Goal: Task Accomplishment & Management: Use online tool/utility

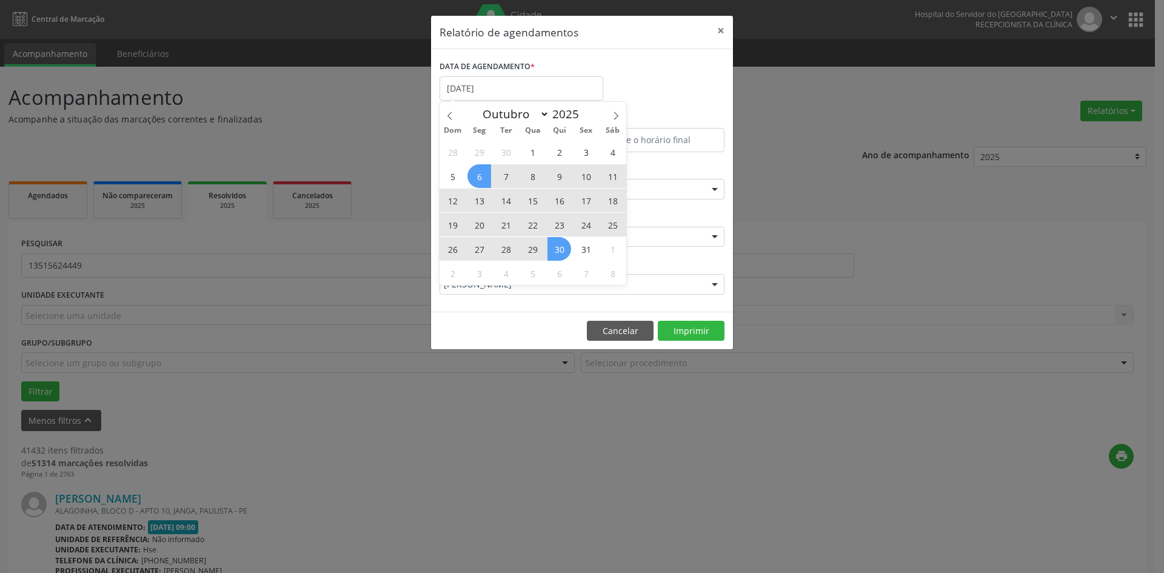
select select "9"
drag, startPoint x: 579, startPoint y: 271, endPoint x: 577, endPoint y: 283, distance: 11.8
click at [580, 271] on span "7" at bounding box center [586, 273] width 24 height 24
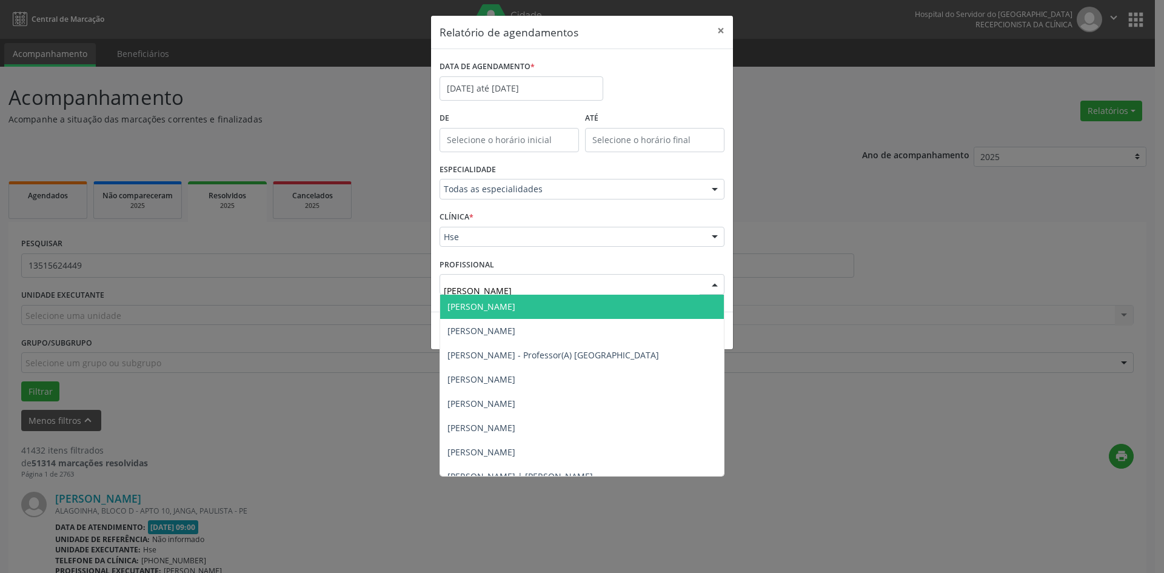
type input "[PERSON_NAME]"
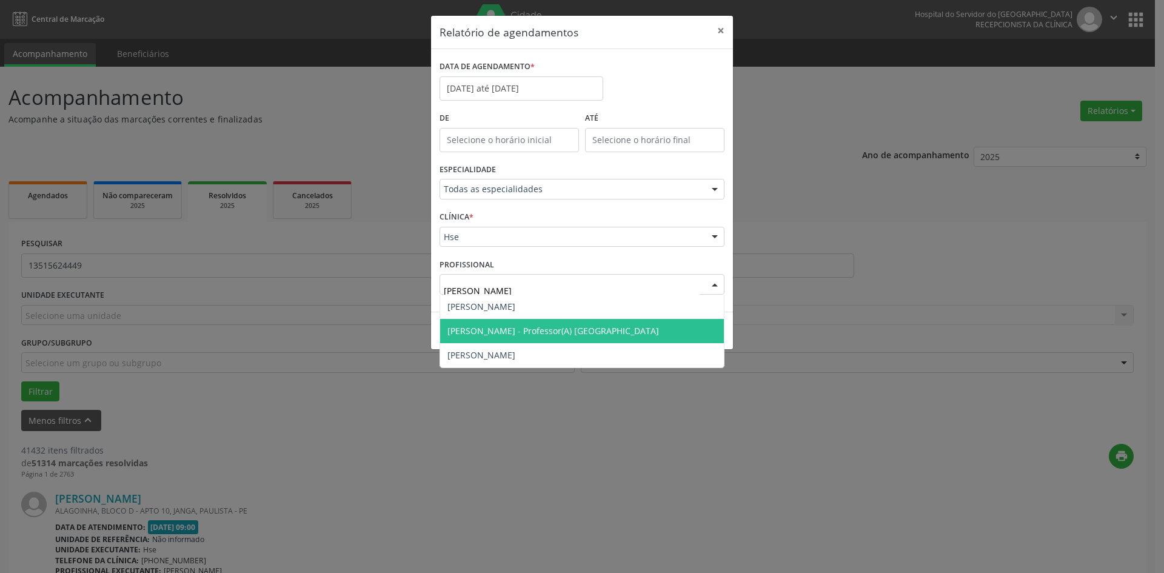
click at [549, 327] on span "[PERSON_NAME] - Professor(A) [GEOGRAPHIC_DATA]" at bounding box center [554, 331] width 212 height 12
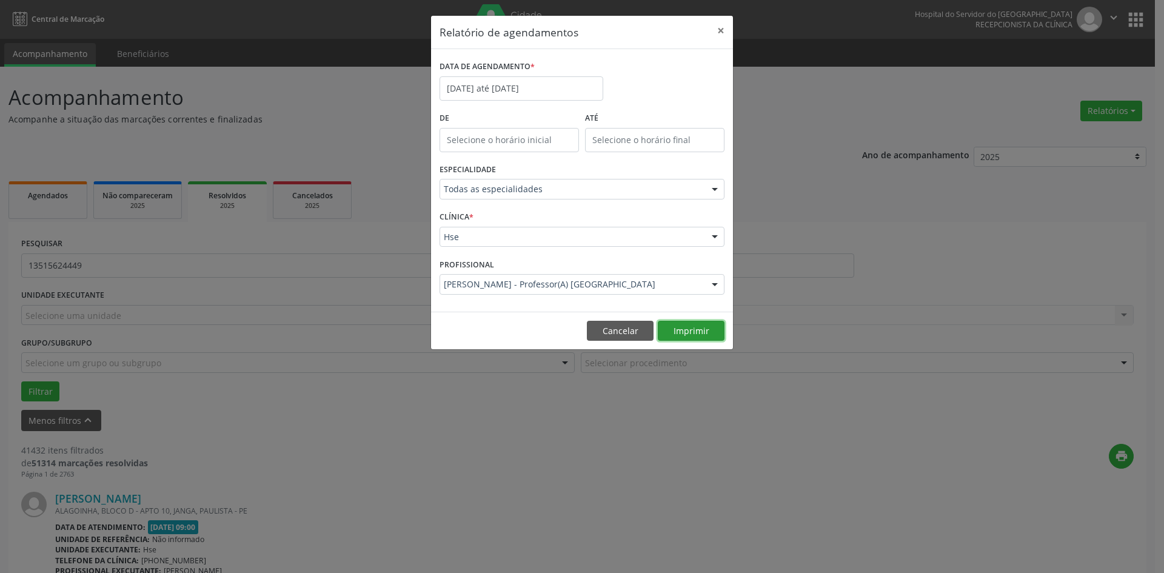
click at [710, 323] on button "Imprimir" at bounding box center [691, 331] width 67 height 21
click at [513, 95] on input "[DATE] até [DATE]" at bounding box center [522, 88] width 164 height 24
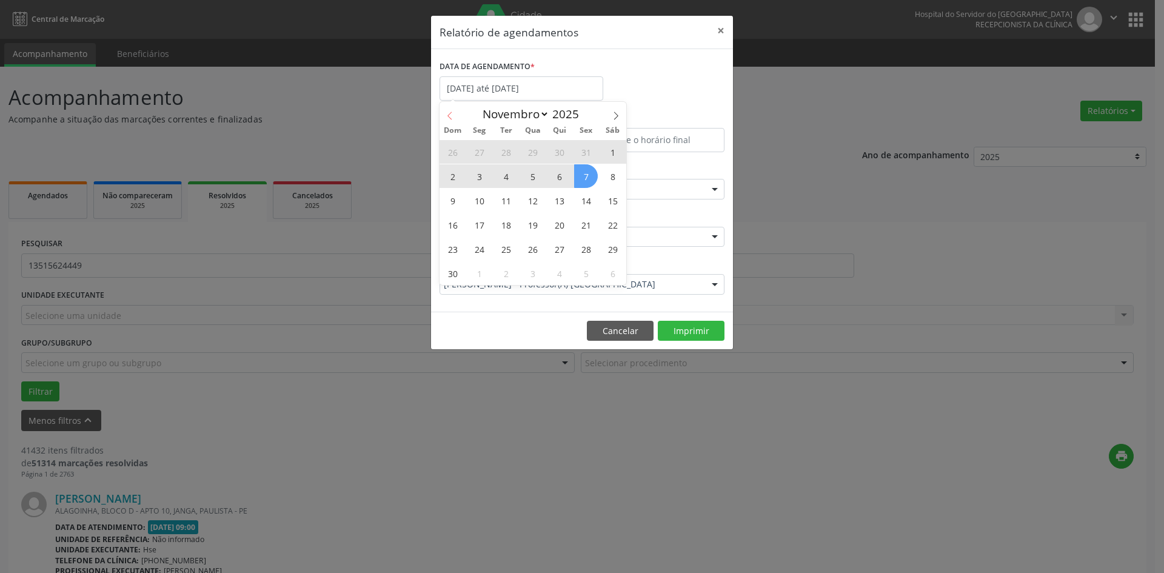
click at [446, 117] on icon at bounding box center [450, 116] width 8 height 8
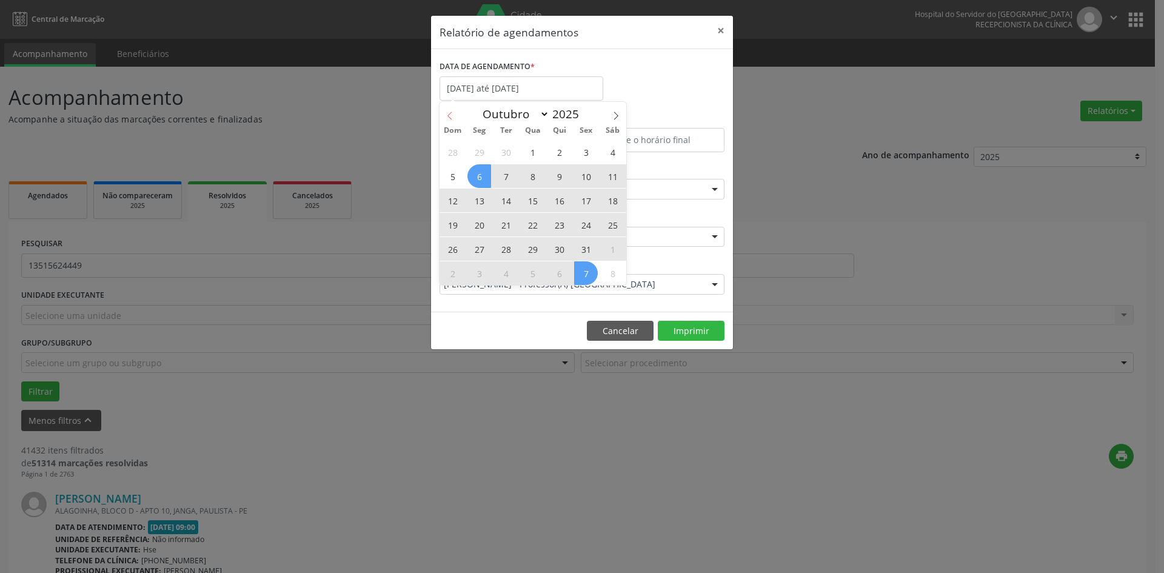
click at [446, 117] on icon at bounding box center [450, 116] width 8 height 8
select select "8"
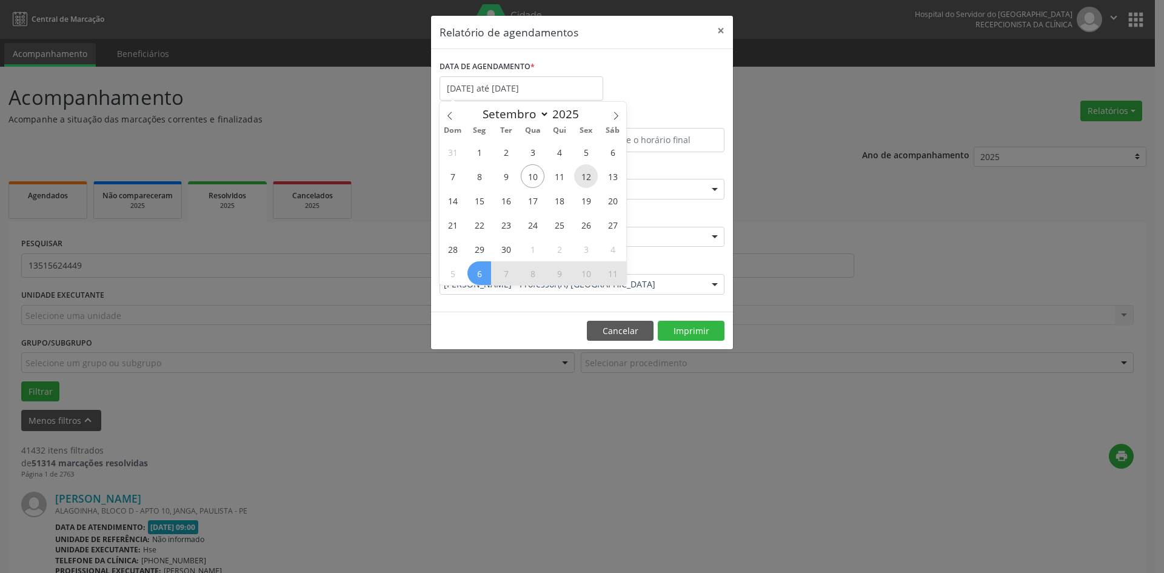
click at [593, 181] on span "12" at bounding box center [586, 176] width 24 height 24
type input "[DATE]"
click at [593, 181] on span "12" at bounding box center [586, 176] width 24 height 24
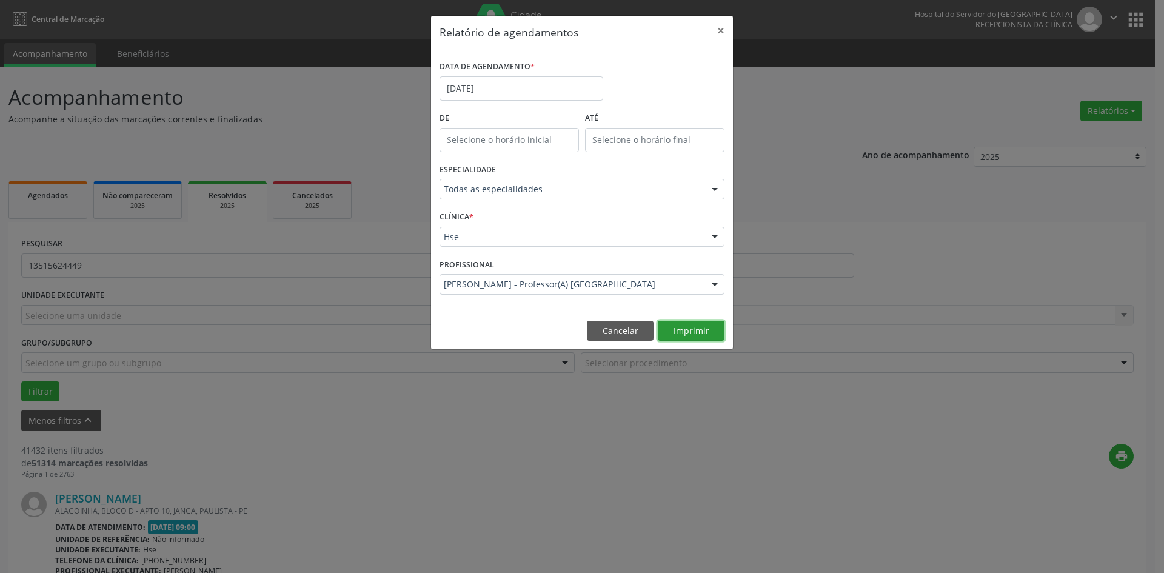
click at [699, 330] on button "Imprimir" at bounding box center [691, 331] width 67 height 21
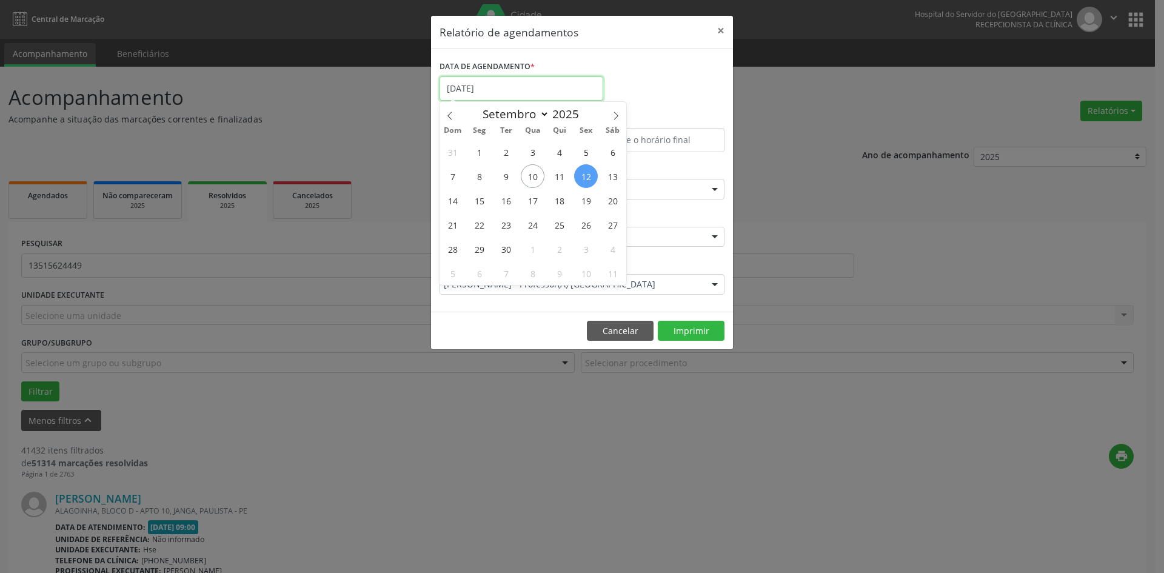
click at [500, 89] on input "[DATE]" at bounding box center [522, 88] width 164 height 24
drag, startPoint x: 614, startPoint y: 115, endPoint x: 608, endPoint y: 125, distance: 12.3
click at [614, 115] on icon at bounding box center [616, 116] width 8 height 8
select select "9"
click at [591, 179] on span "10" at bounding box center [586, 176] width 24 height 24
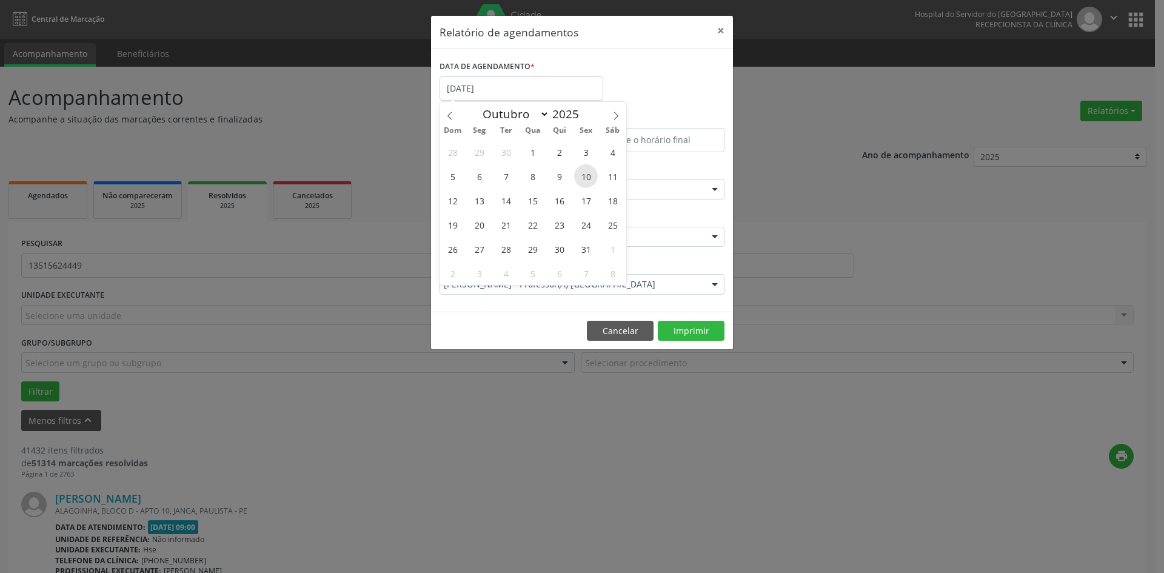
type input "[DATE]"
click at [591, 179] on span "10" at bounding box center [586, 176] width 24 height 24
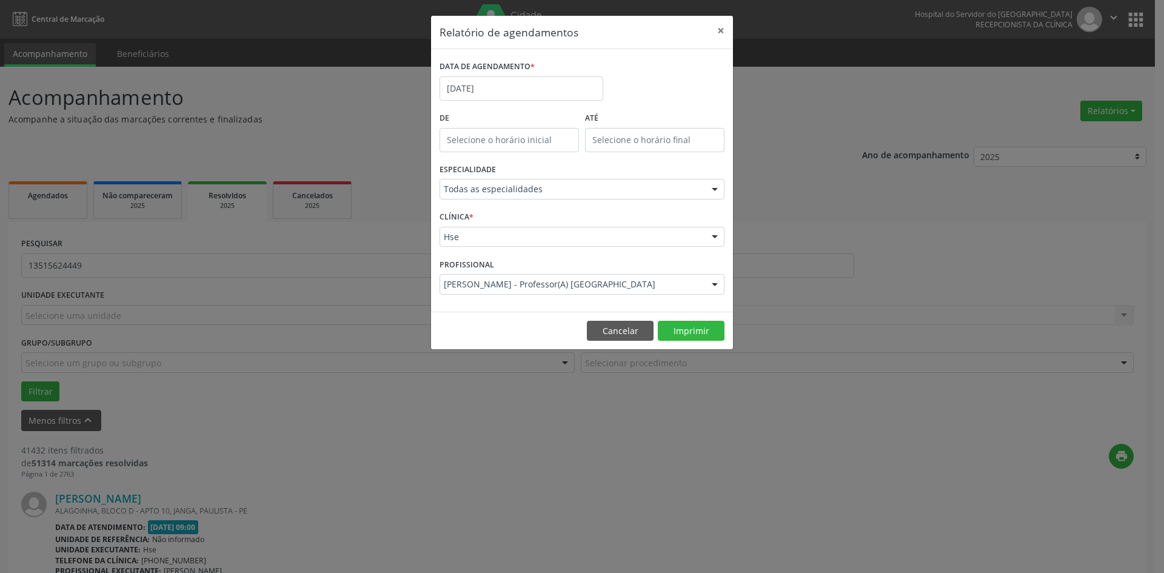
click at [508, 273] on div "PROFISSIONAL [PERSON_NAME] - Professor(A) Nassau Todos os profissionais [PERSON…" at bounding box center [582, 278] width 291 height 47
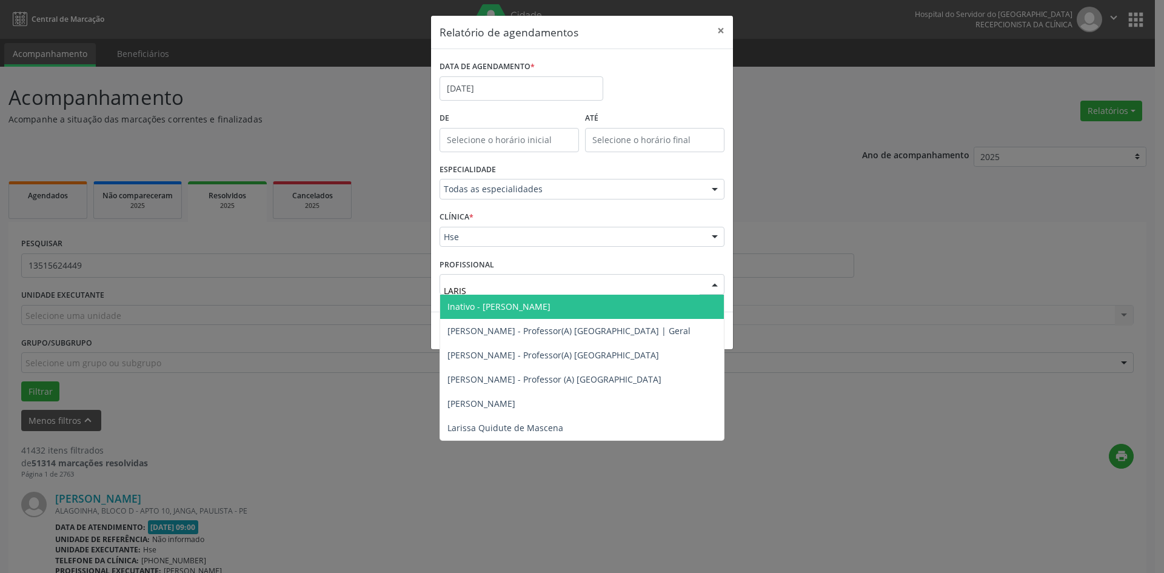
type input "LARISS"
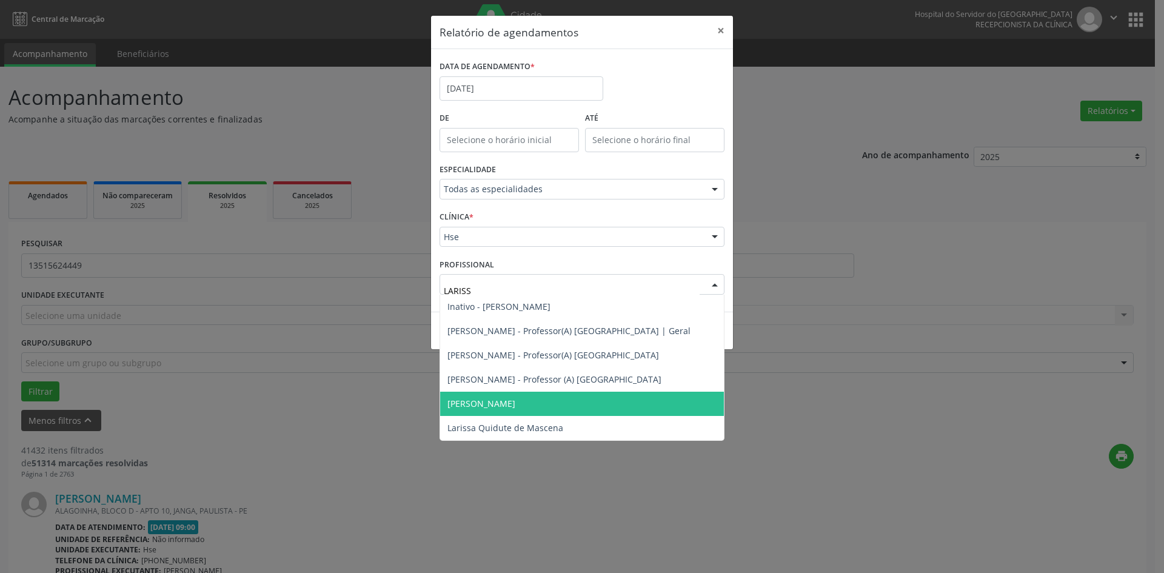
click at [516, 399] on span "[PERSON_NAME]" at bounding box center [482, 404] width 68 height 12
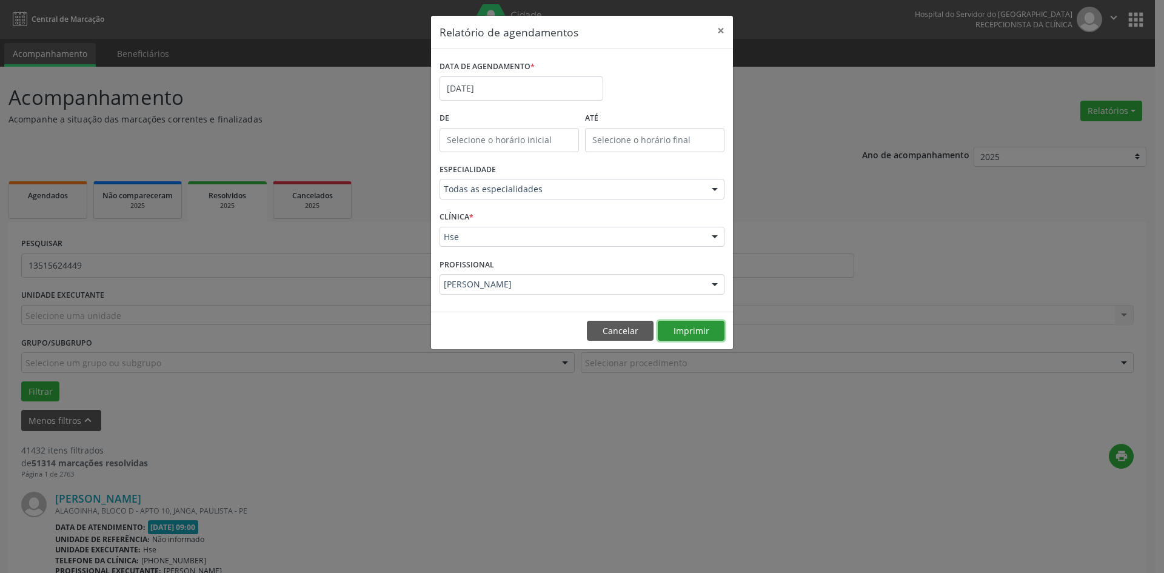
click at [688, 331] on button "Imprimir" at bounding box center [691, 331] width 67 height 21
click at [496, 98] on input "[DATE]" at bounding box center [522, 88] width 164 height 24
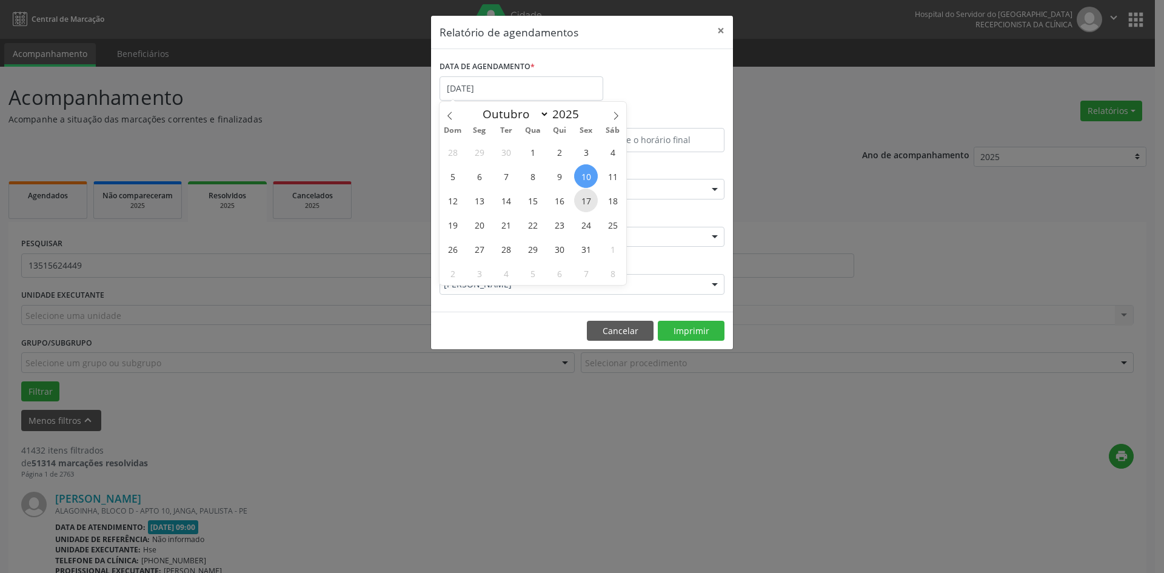
click at [586, 200] on span "17" at bounding box center [586, 201] width 24 height 24
type input "[DATE]"
click at [583, 220] on span "24" at bounding box center [586, 225] width 24 height 24
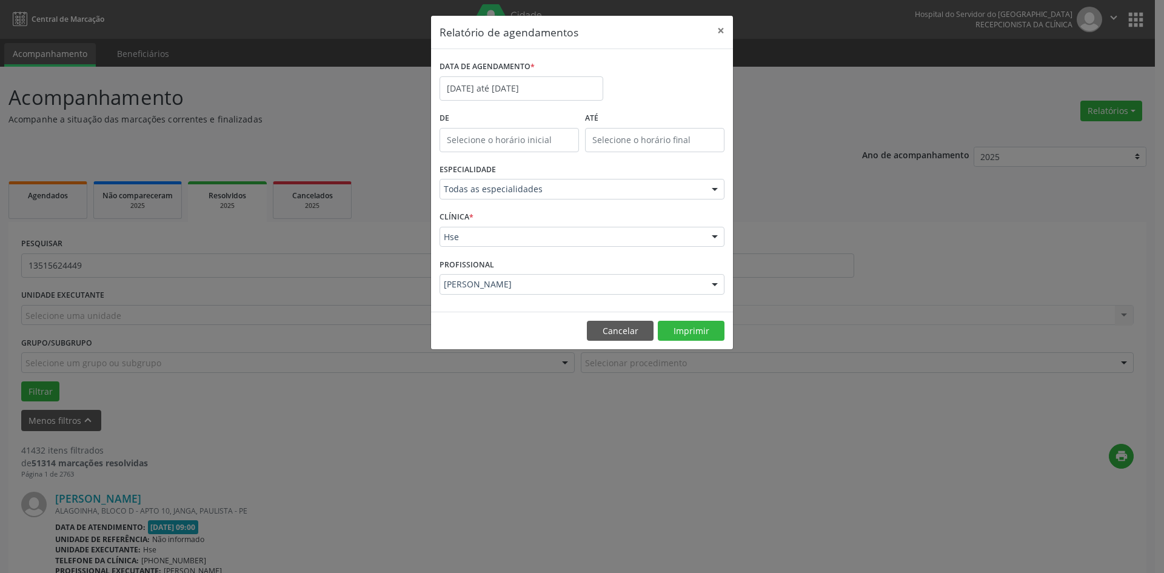
click at [816, 342] on div "Relatório de agendamentos × DATA DE AGENDAMENTO * [DATE] até [DATE] De ATÉ ESPE…" at bounding box center [582, 286] width 1164 height 573
click at [691, 332] on button "Imprimir" at bounding box center [691, 331] width 67 height 21
